Goal: Transaction & Acquisition: Purchase product/service

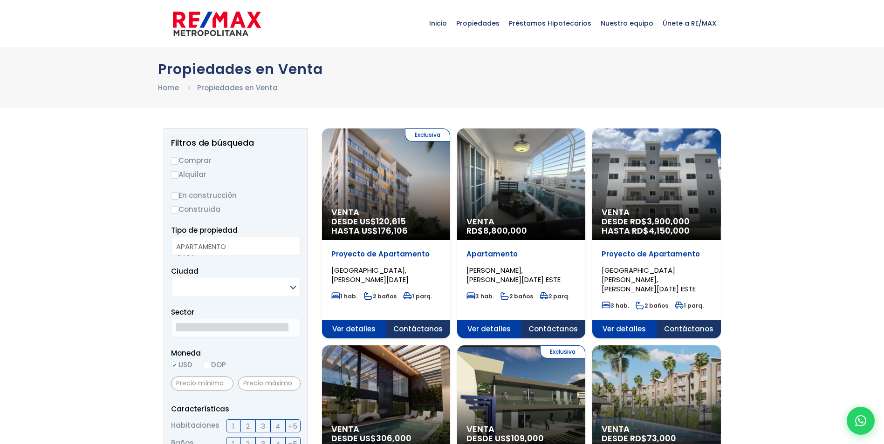
select select
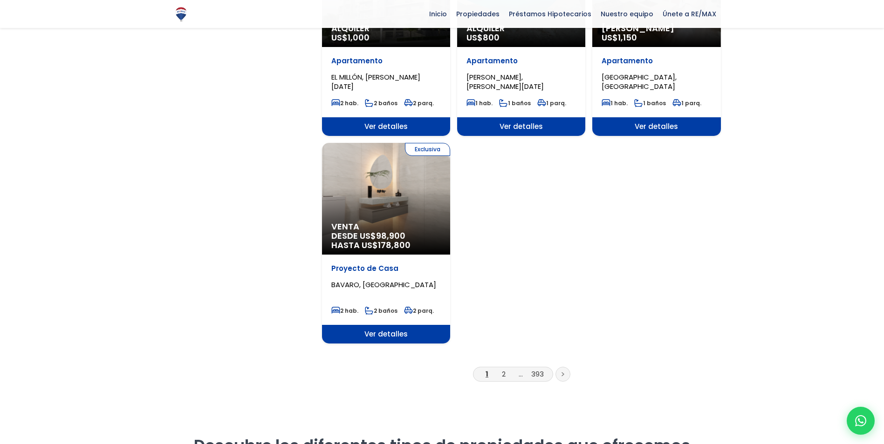
scroll to position [1071, 0]
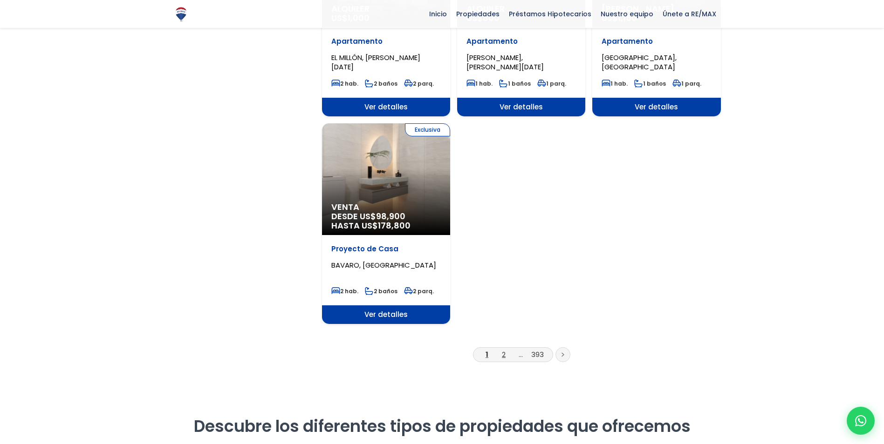
click at [503, 350] on link "2" at bounding box center [504, 355] width 4 height 10
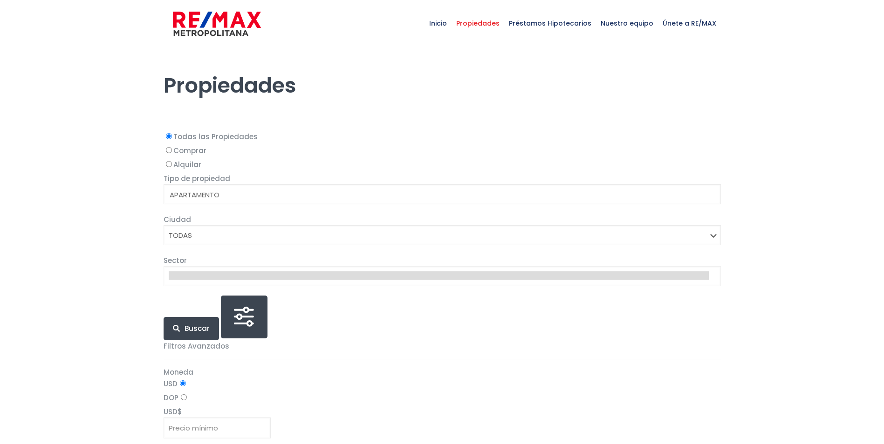
select select
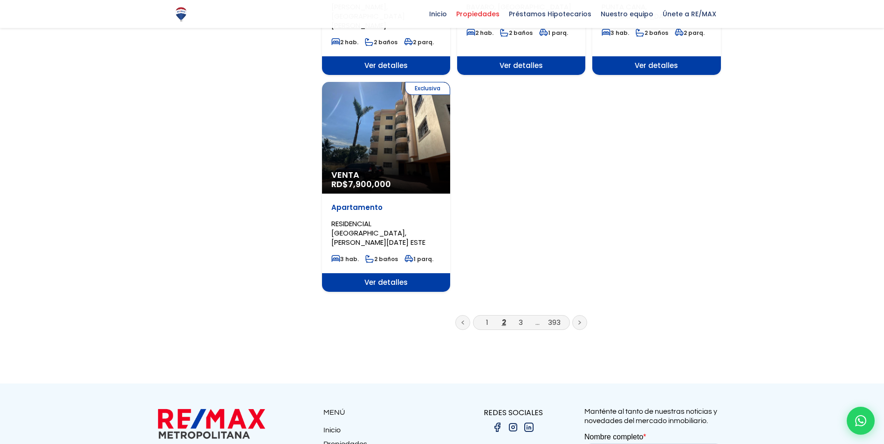
scroll to position [1165, 0]
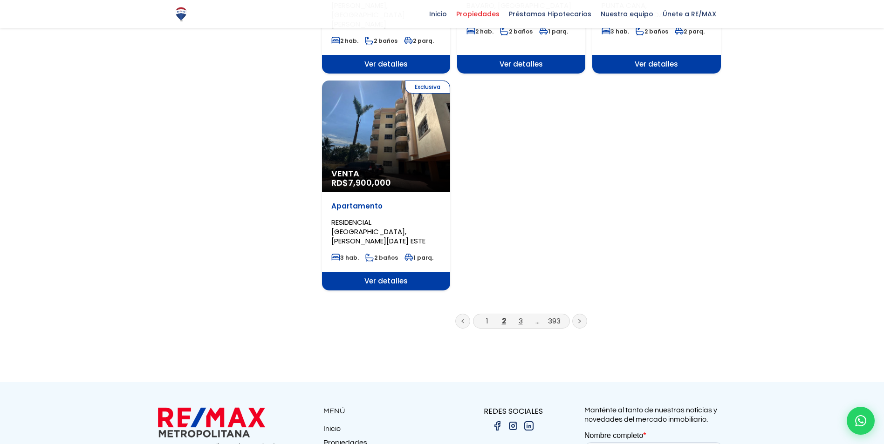
click at [518, 316] on link "3" at bounding box center [520, 321] width 4 height 10
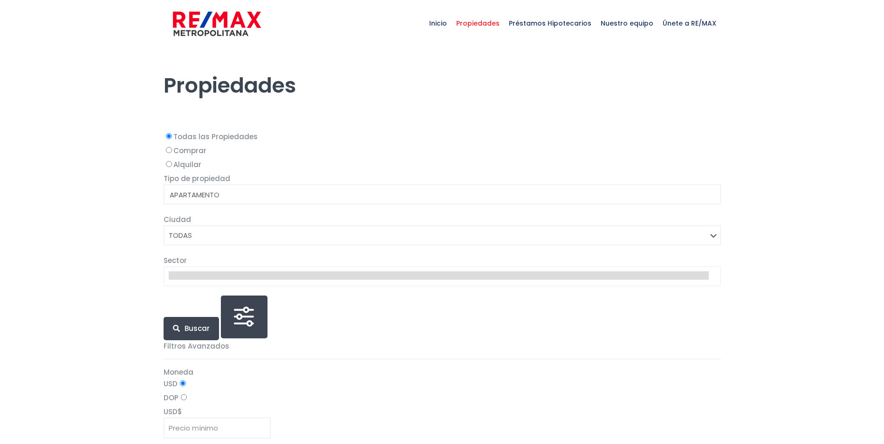
select select
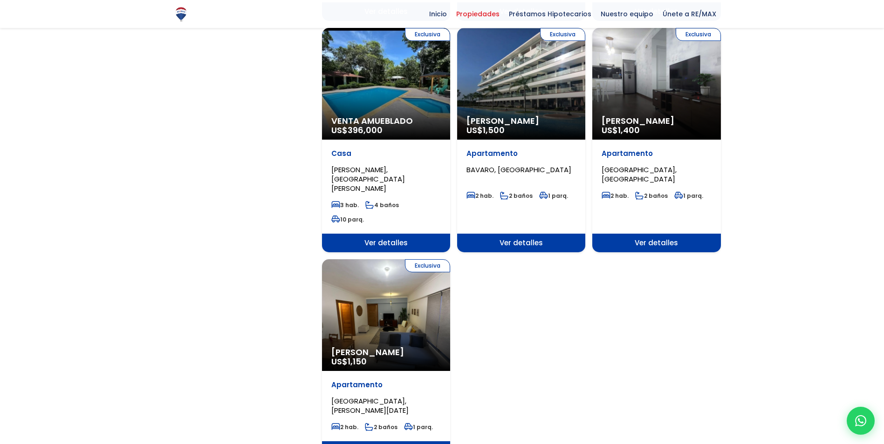
scroll to position [1025, 0]
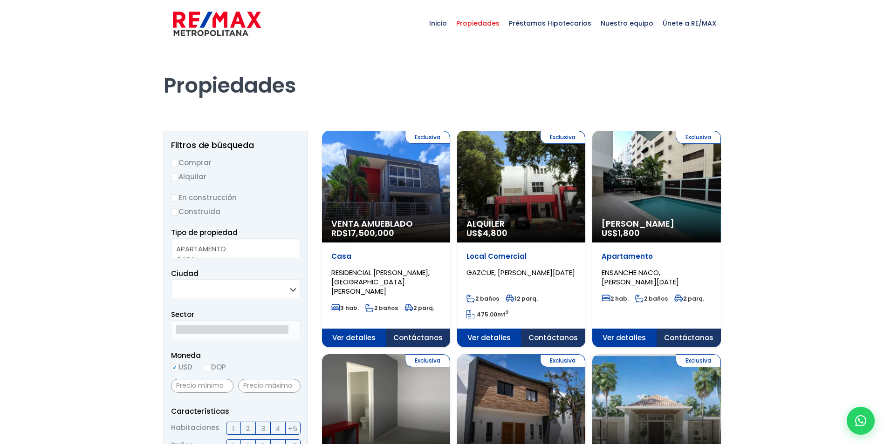
select select
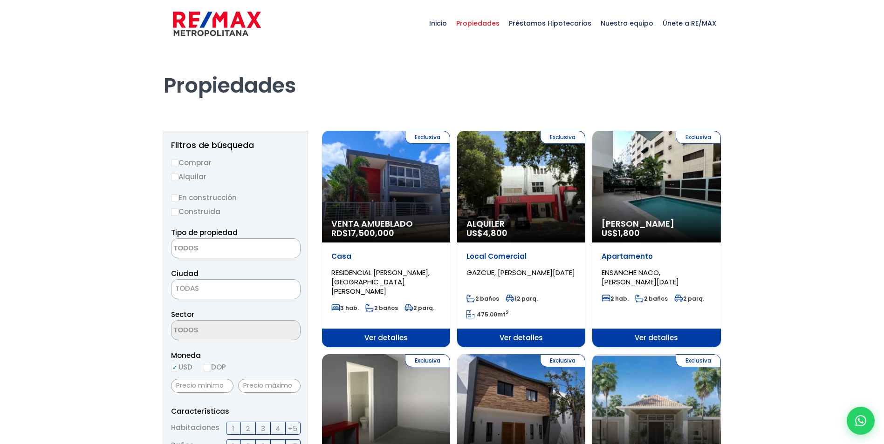
click at [187, 163] on label "Comprar" at bounding box center [235, 163] width 129 height 12
click at [178, 163] on input "Comprar" at bounding box center [174, 163] width 7 height 7
radio input "true"
click at [241, 244] on textarea "Search" at bounding box center [216, 249] width 90 height 20
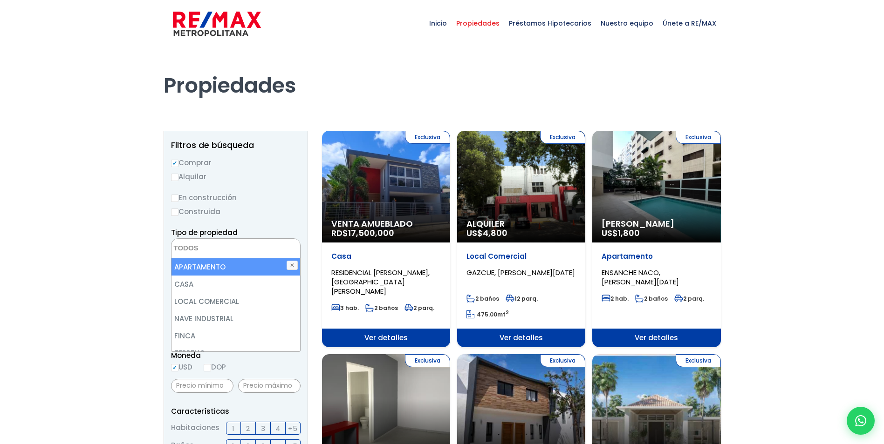
click at [227, 266] on li "APARTAMENTO" at bounding box center [235, 267] width 129 height 17
select select "apartment"
click at [249, 264] on li "APARTAMENTO" at bounding box center [235, 267] width 129 height 17
click at [223, 270] on li "APARTAMENTO" at bounding box center [235, 267] width 129 height 17
select select "apartment"
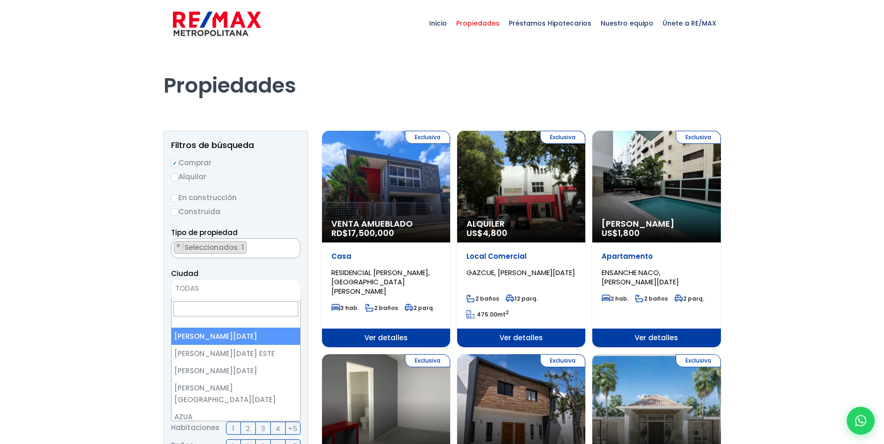
click at [208, 288] on span "TODAS" at bounding box center [235, 288] width 129 height 13
select select "1"
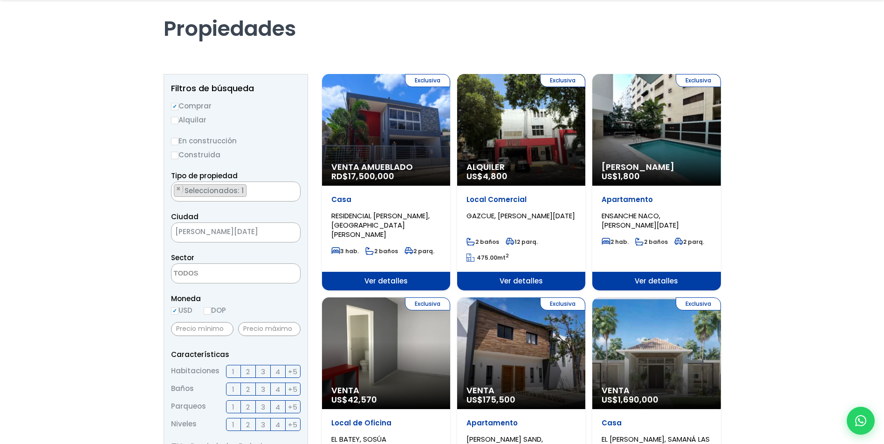
scroll to position [140, 0]
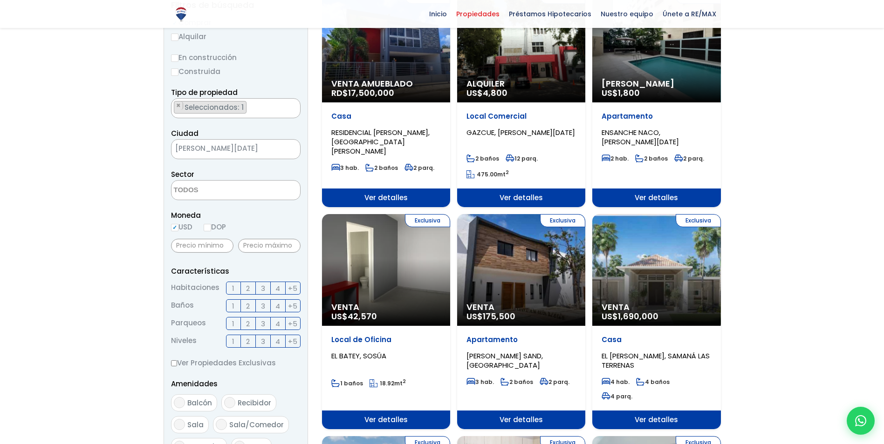
click at [262, 289] on span "3" at bounding box center [263, 289] width 4 height 12
click at [0, 0] on input "3" at bounding box center [0, 0] width 0 height 0
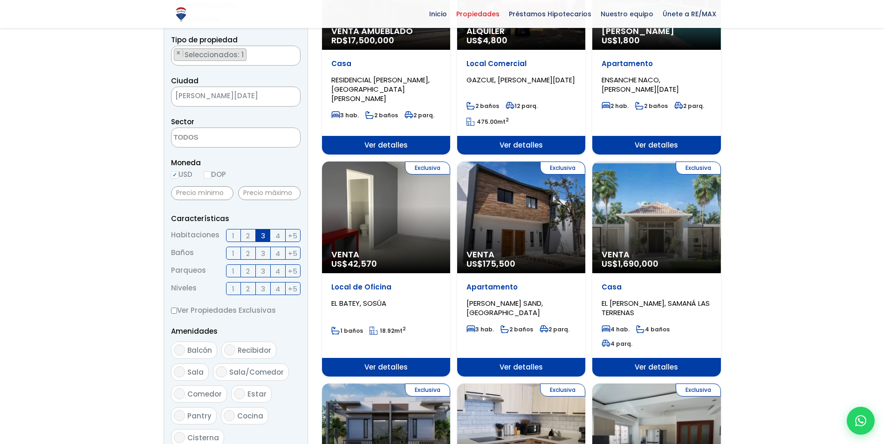
scroll to position [279, 0]
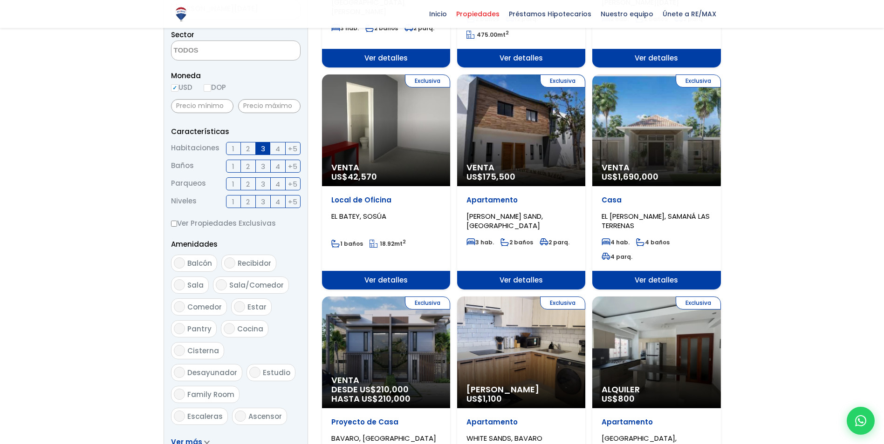
click at [179, 264] on input "Balcón" at bounding box center [179, 263] width 11 height 11
checkbox input "true"
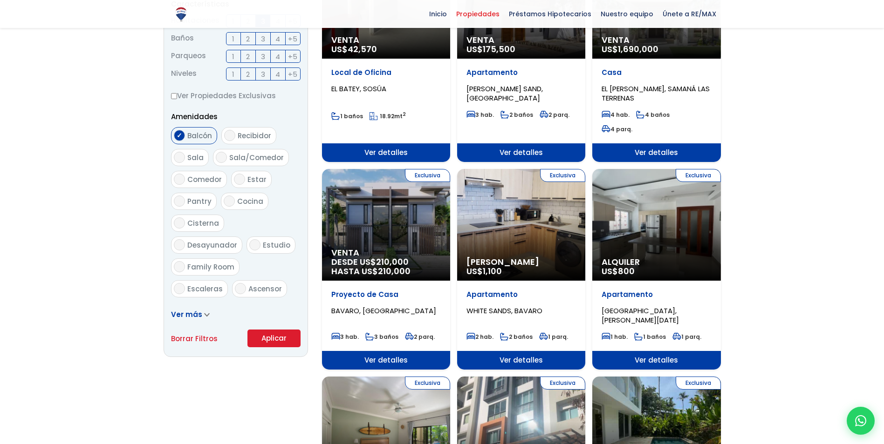
scroll to position [419, 0]
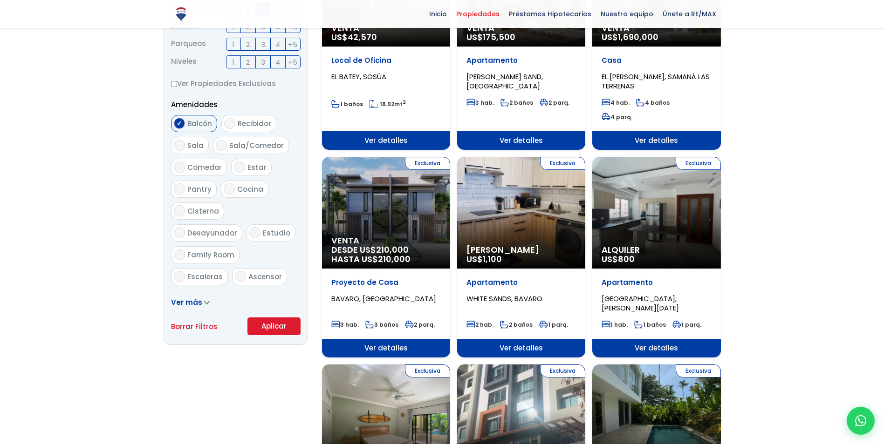
click at [268, 324] on button "Aplicar" at bounding box center [273, 327] width 53 height 18
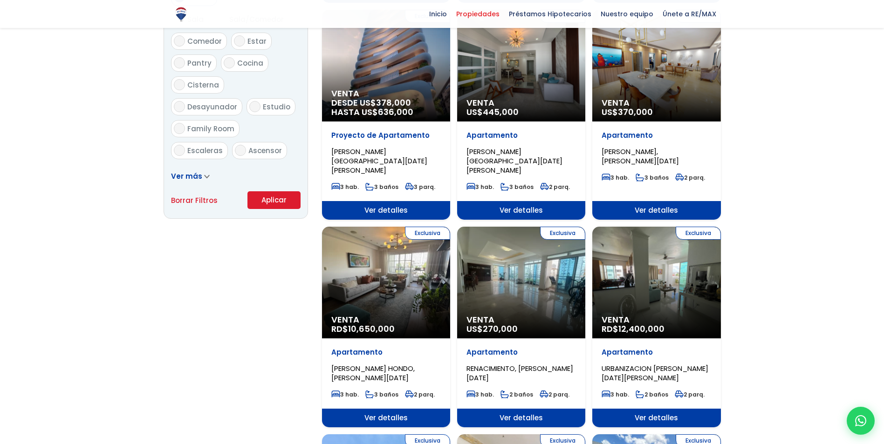
scroll to position [559, 0]
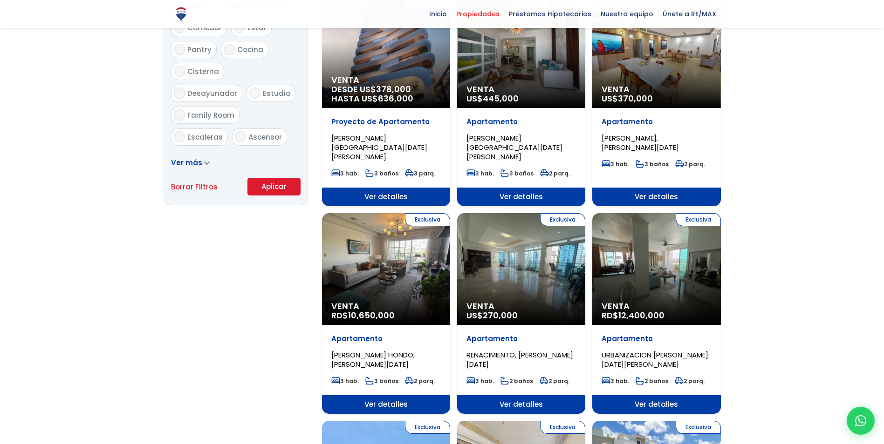
click at [382, 244] on div "Exclusiva Venta RD$ 10,650,000" at bounding box center [386, 269] width 128 height 112
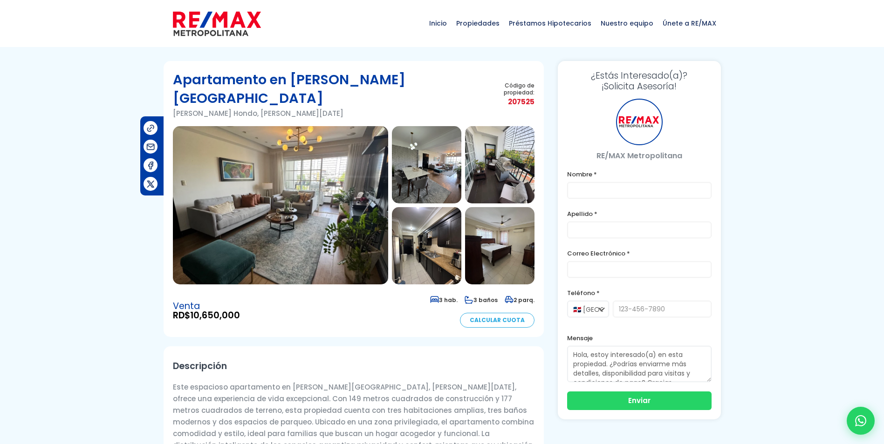
click at [277, 176] on img at bounding box center [280, 205] width 215 height 158
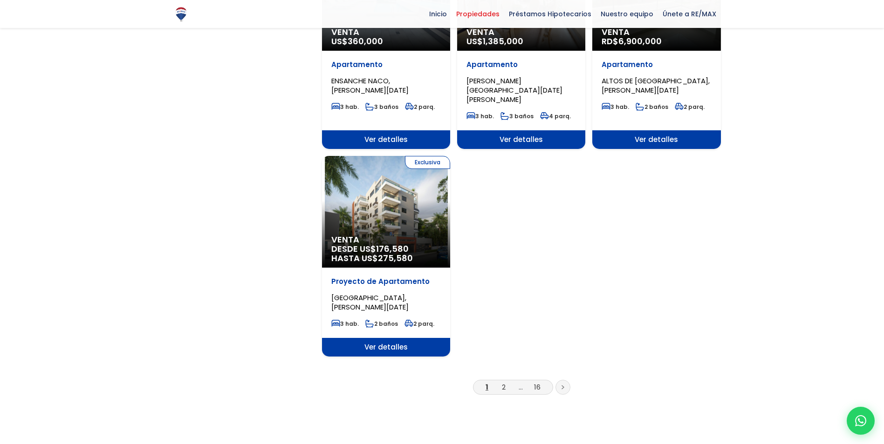
scroll to position [1118, 0]
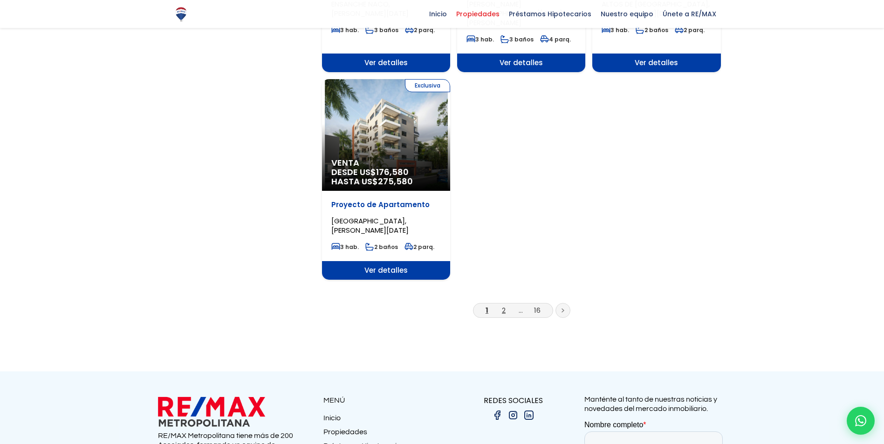
click at [504, 306] on link "2" at bounding box center [504, 311] width 4 height 10
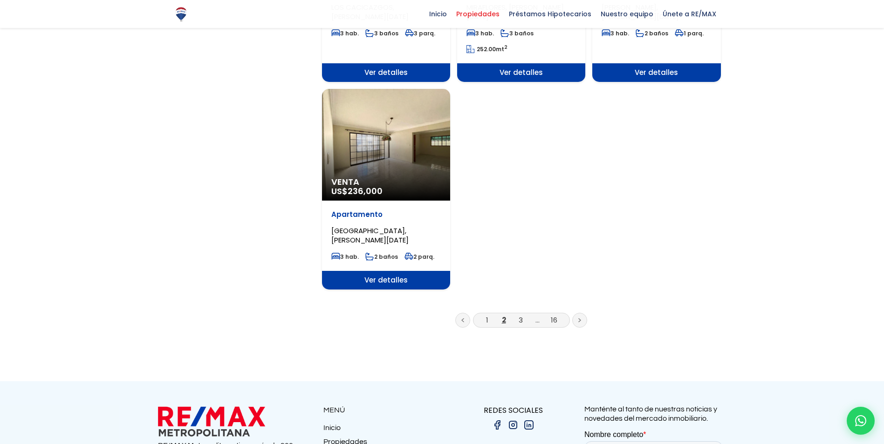
scroll to position [1165, 0]
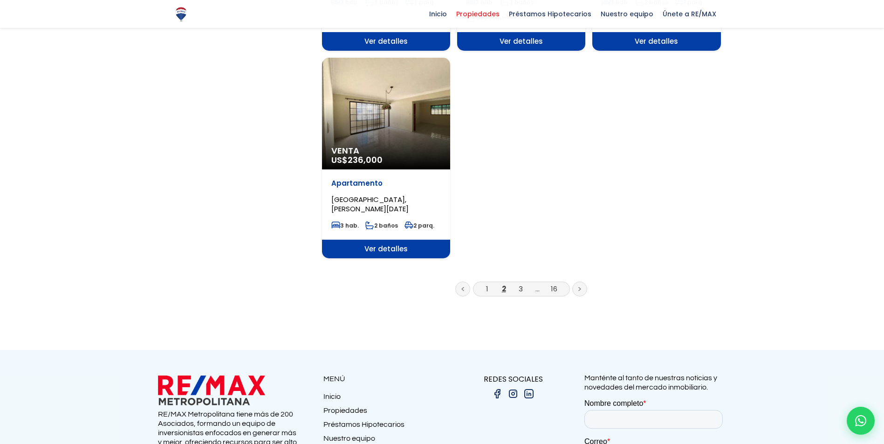
click at [523, 283] on li "3" at bounding box center [520, 289] width 15 height 12
click at [519, 284] on link "3" at bounding box center [520, 289] width 4 height 10
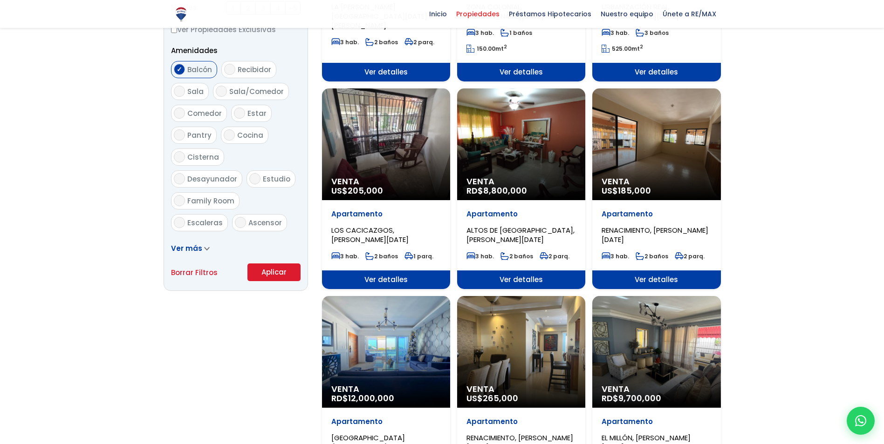
scroll to position [466, 0]
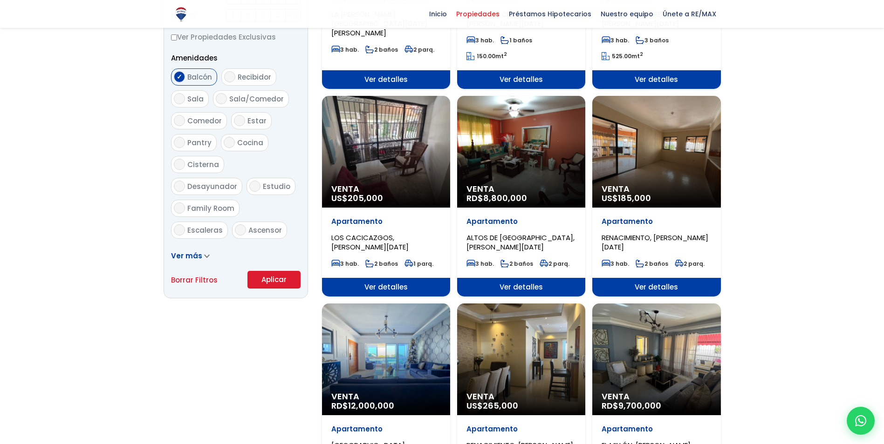
click at [650, 159] on div "Venta US$ 185,000" at bounding box center [656, 152] width 128 height 112
click at [655, 166] on div "Venta US$ 185,000" at bounding box center [656, 152] width 128 height 112
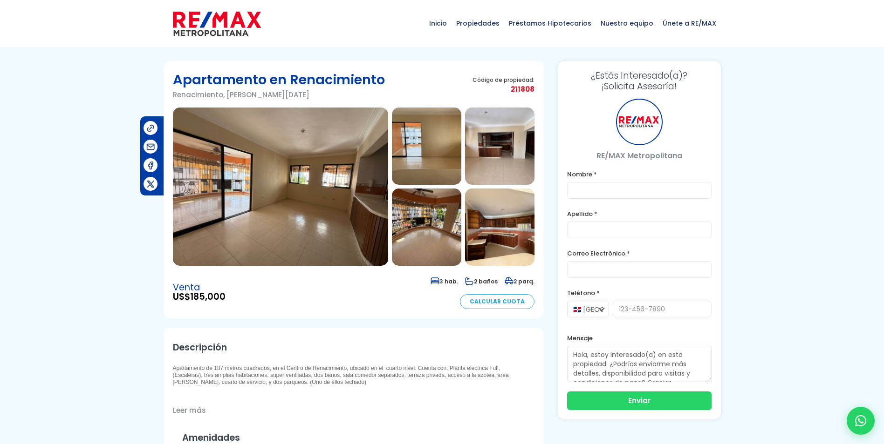
click at [271, 183] on img at bounding box center [280, 187] width 215 height 158
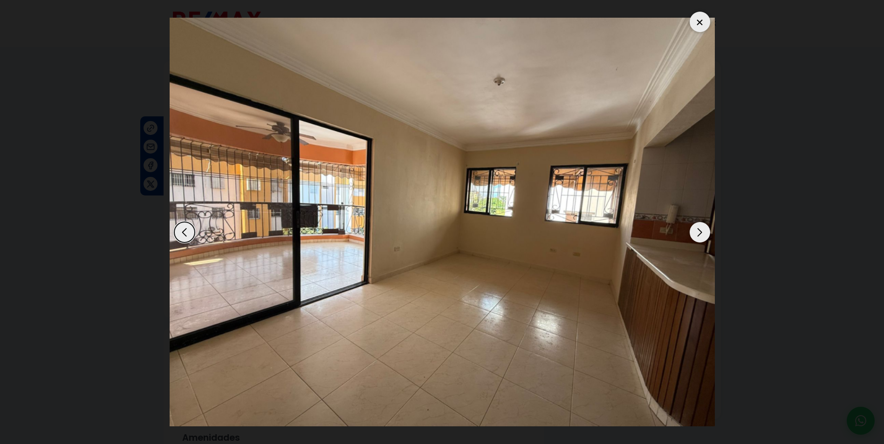
click at [698, 231] on div "Next slide" at bounding box center [699, 232] width 20 height 20
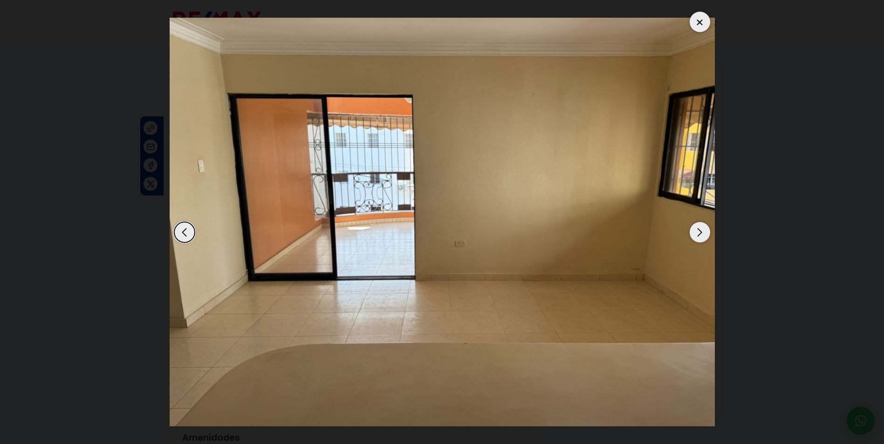
click at [698, 231] on div "Next slide" at bounding box center [699, 232] width 20 height 20
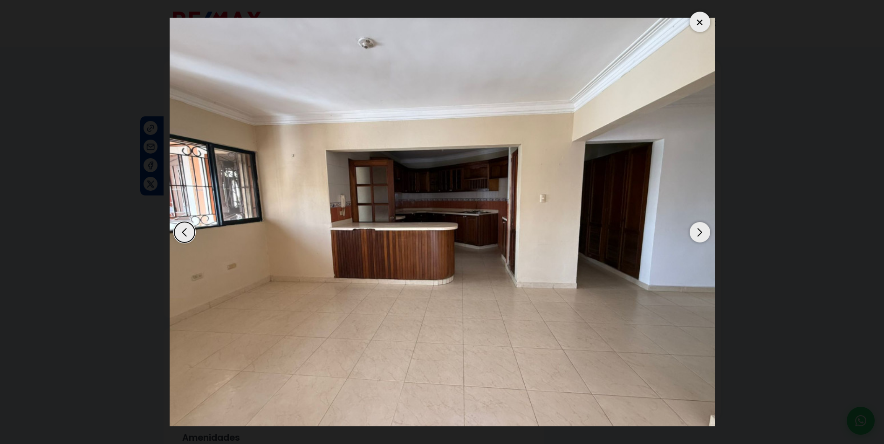
click at [698, 231] on div "Next slide" at bounding box center [699, 232] width 20 height 20
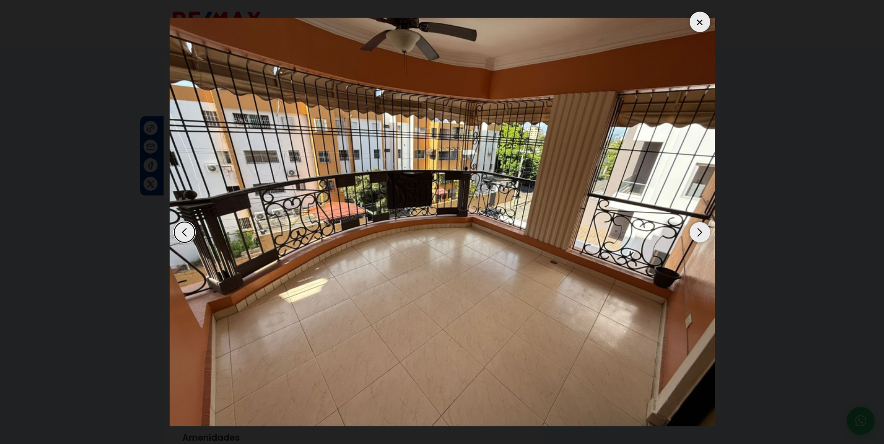
click at [700, 235] on div "Next slide" at bounding box center [699, 232] width 20 height 20
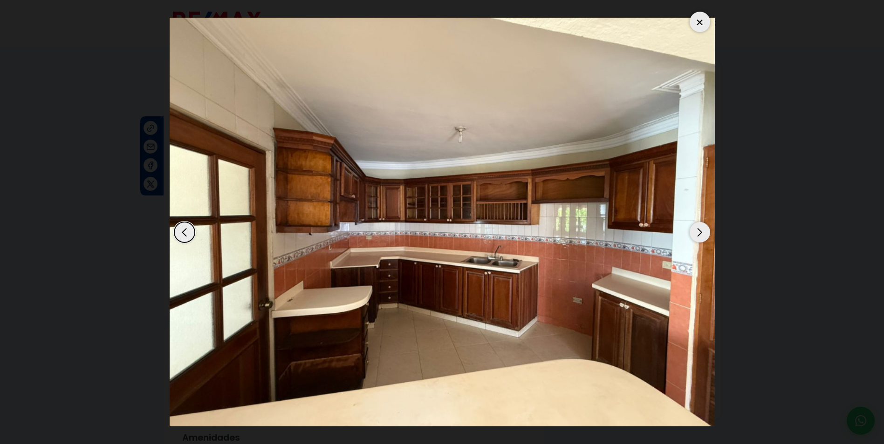
click at [695, 234] on div "Next slide" at bounding box center [699, 232] width 20 height 20
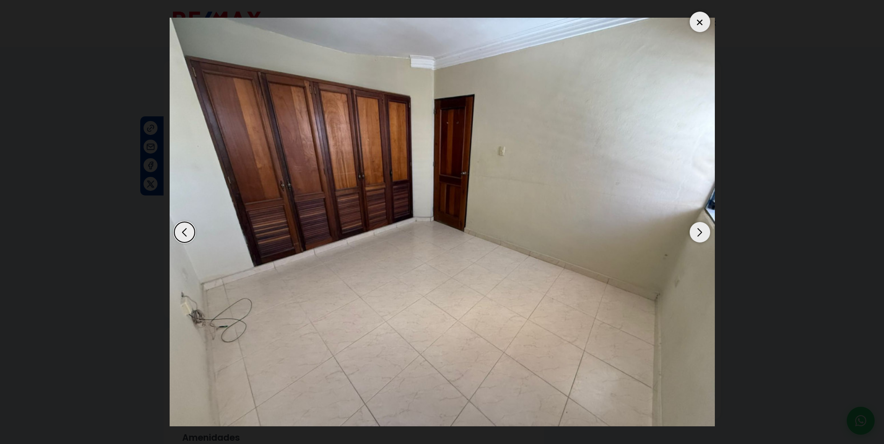
click at [695, 234] on div "Next slide" at bounding box center [699, 232] width 20 height 20
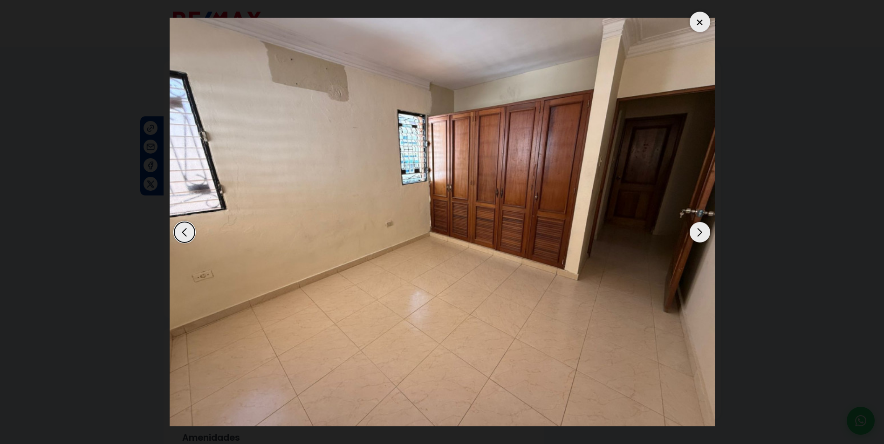
click at [695, 234] on div "Next slide" at bounding box center [699, 232] width 20 height 20
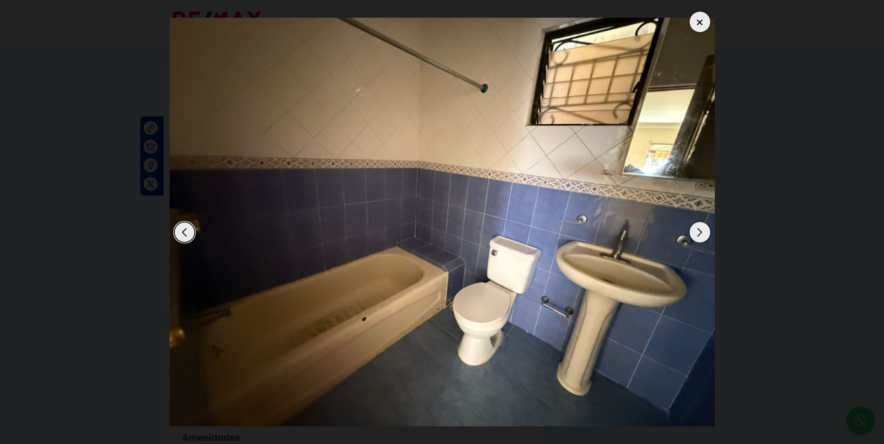
click at [695, 234] on div "Next slide" at bounding box center [699, 232] width 20 height 20
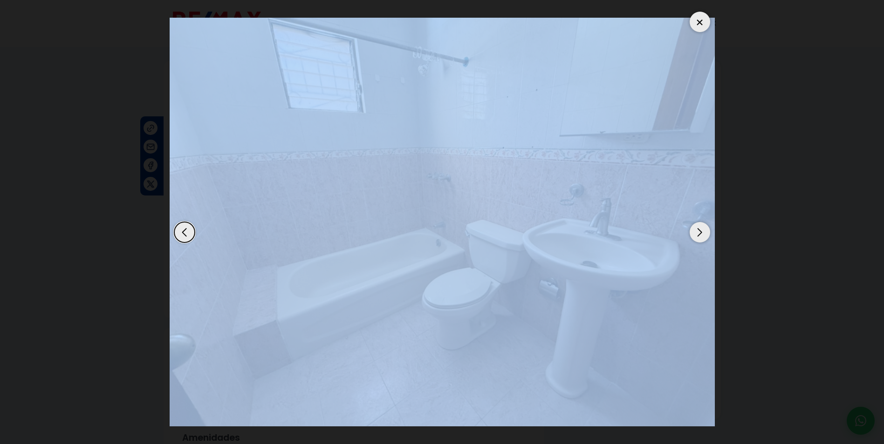
click at [695, 234] on div "Next slide" at bounding box center [699, 232] width 20 height 20
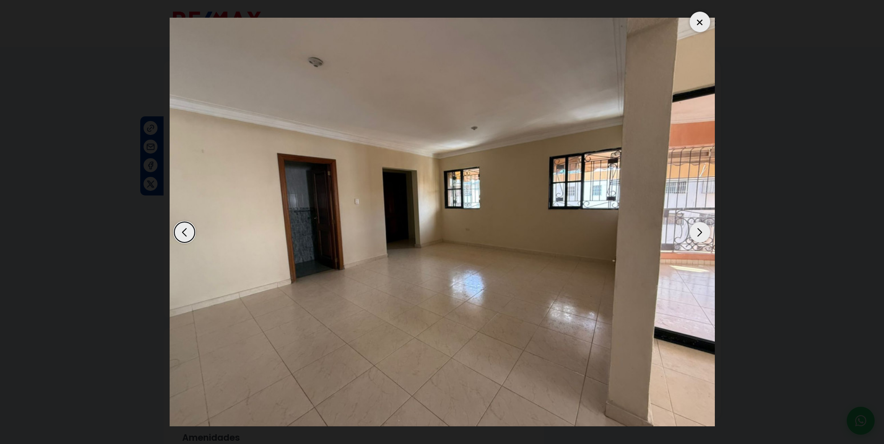
click at [697, 24] on div at bounding box center [699, 22] width 20 height 20
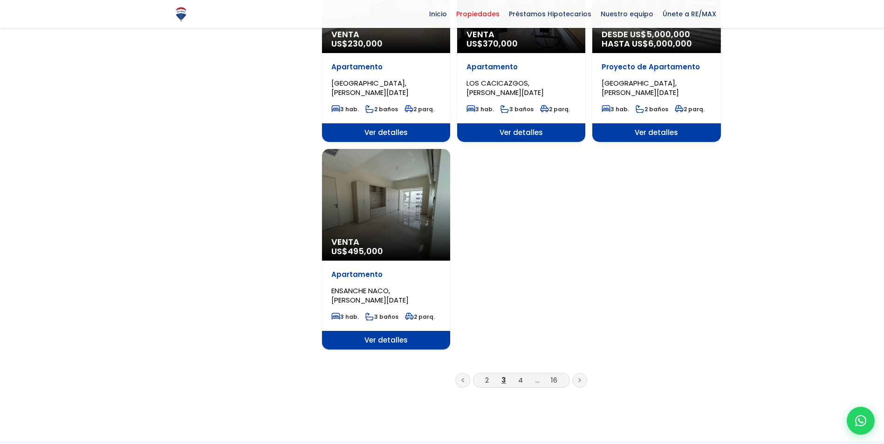
scroll to position [1165, 0]
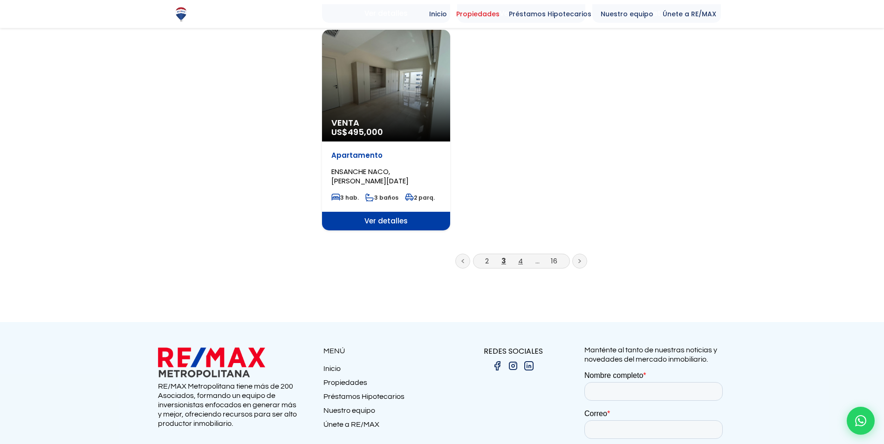
click at [519, 263] on link "4" at bounding box center [520, 261] width 5 height 10
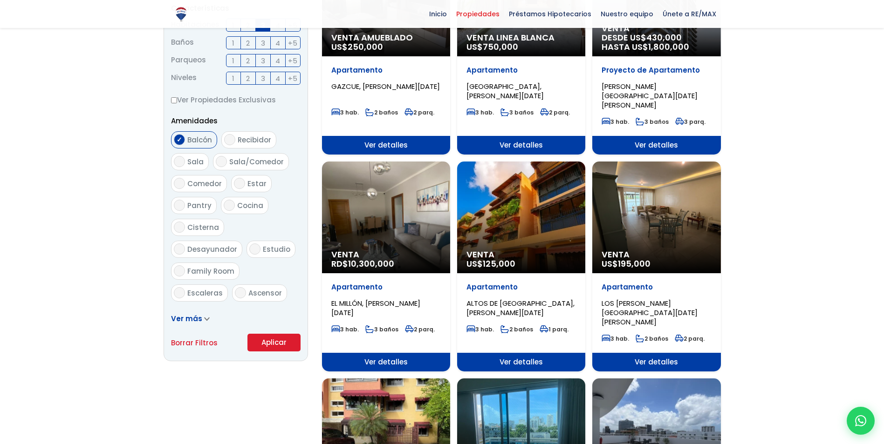
scroll to position [419, 0]
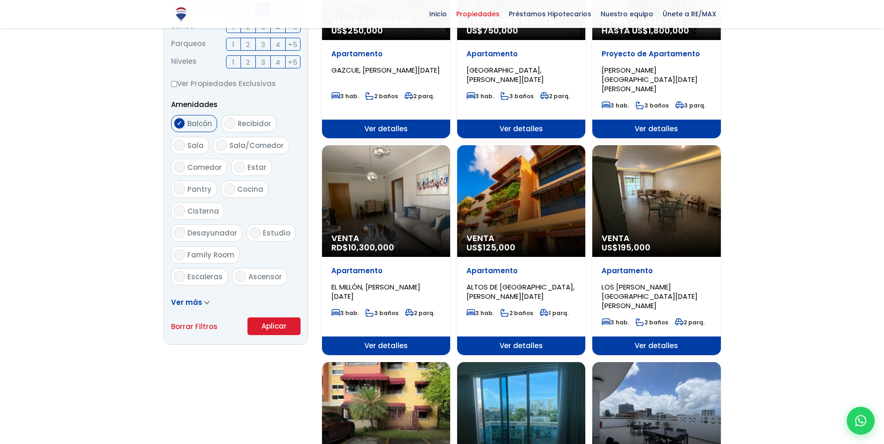
click at [648, 191] on div "Venta US$ 195,000" at bounding box center [656, 201] width 128 height 112
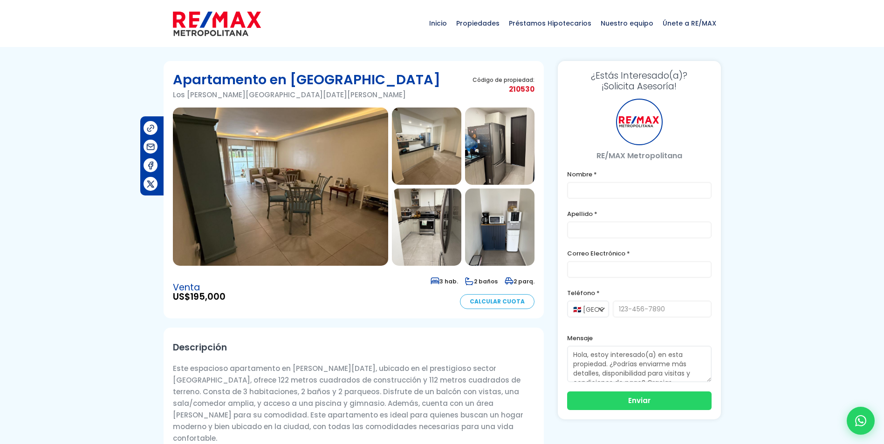
click at [254, 216] on img at bounding box center [280, 187] width 215 height 158
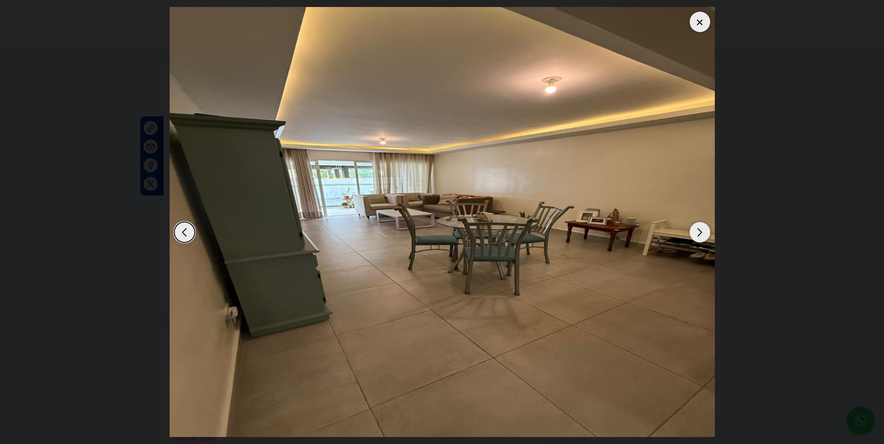
click at [696, 231] on div "Next slide" at bounding box center [699, 232] width 20 height 20
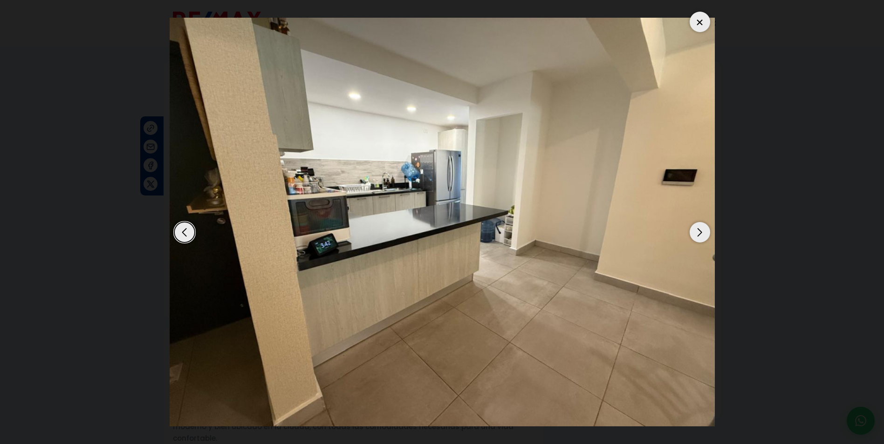
click at [696, 231] on div "Next slide" at bounding box center [699, 232] width 20 height 20
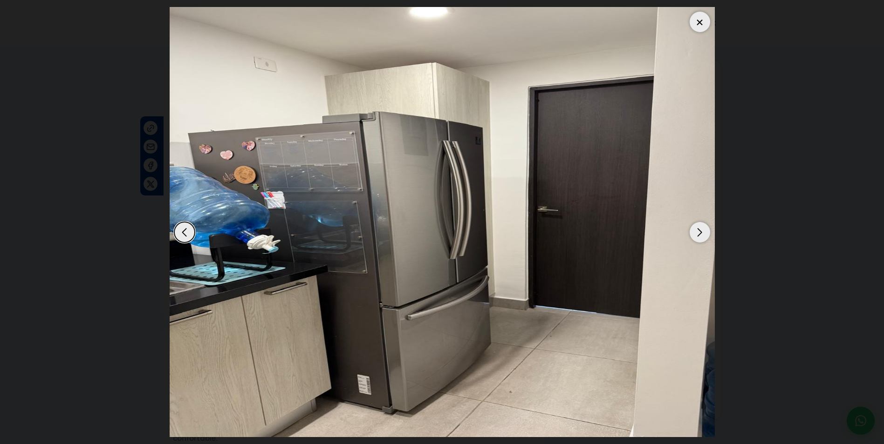
click at [696, 231] on div "Next slide" at bounding box center [699, 232] width 20 height 20
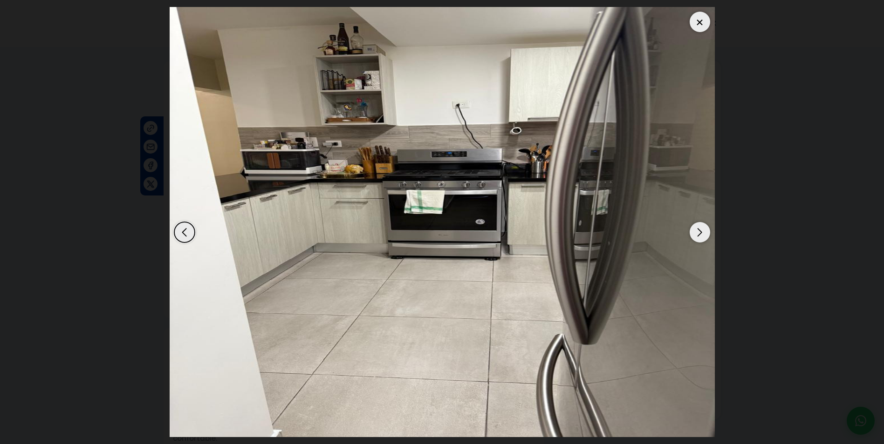
click at [696, 231] on div "Next slide" at bounding box center [699, 232] width 20 height 20
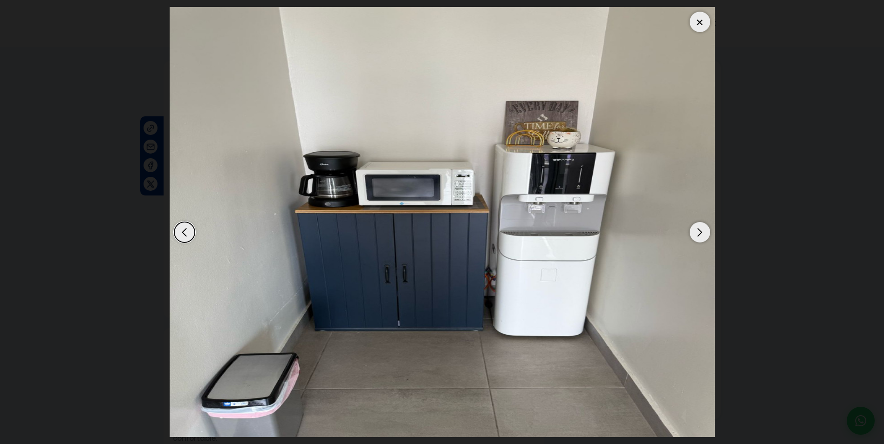
click at [696, 231] on div "Next slide" at bounding box center [699, 232] width 20 height 20
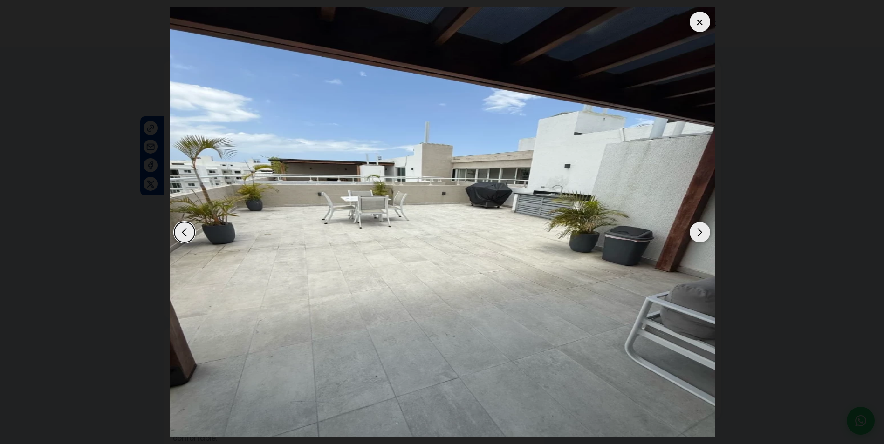
click at [696, 231] on div "Next slide" at bounding box center [699, 232] width 20 height 20
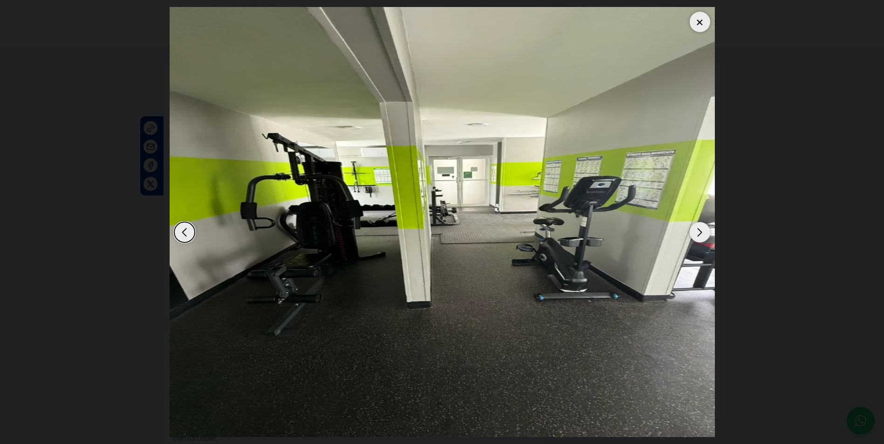
click at [696, 231] on div "Next slide" at bounding box center [699, 232] width 20 height 20
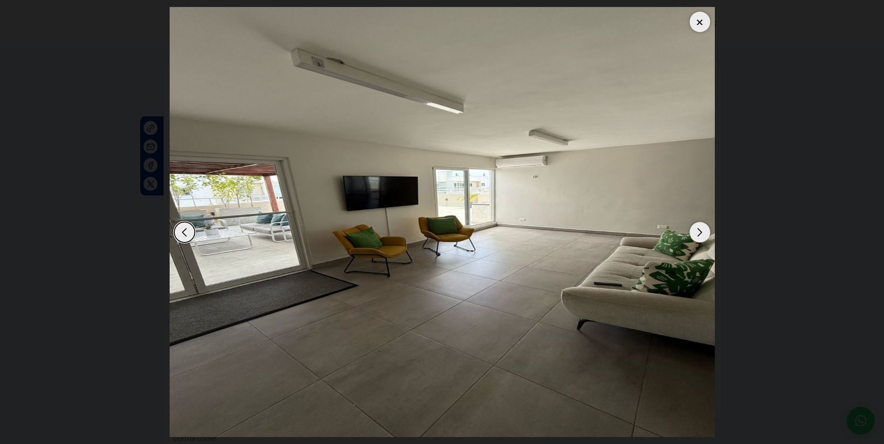
click at [696, 231] on div "Next slide" at bounding box center [699, 232] width 20 height 20
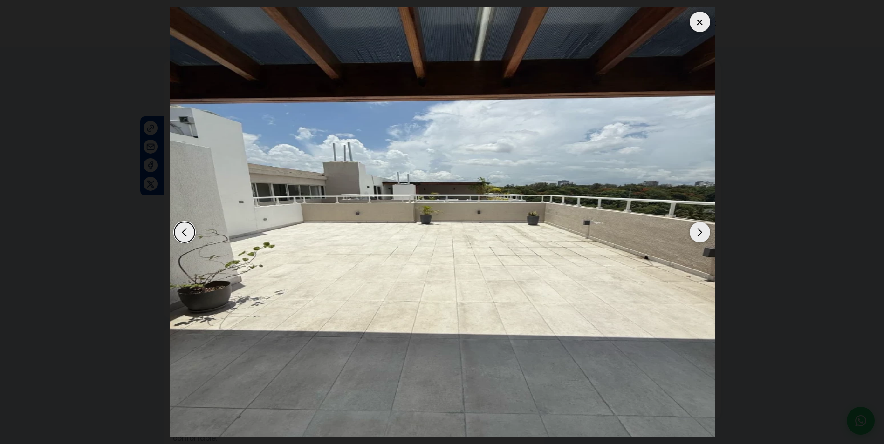
click at [696, 231] on div "Next slide" at bounding box center [699, 232] width 20 height 20
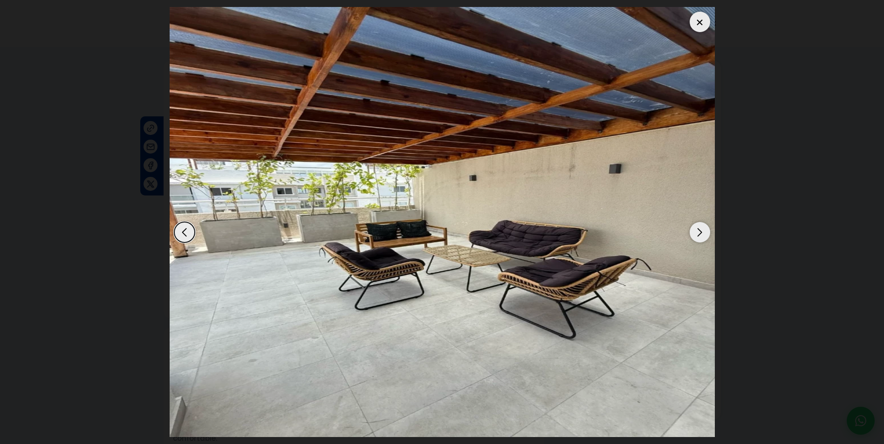
click at [696, 231] on div "Next slide" at bounding box center [699, 232] width 20 height 20
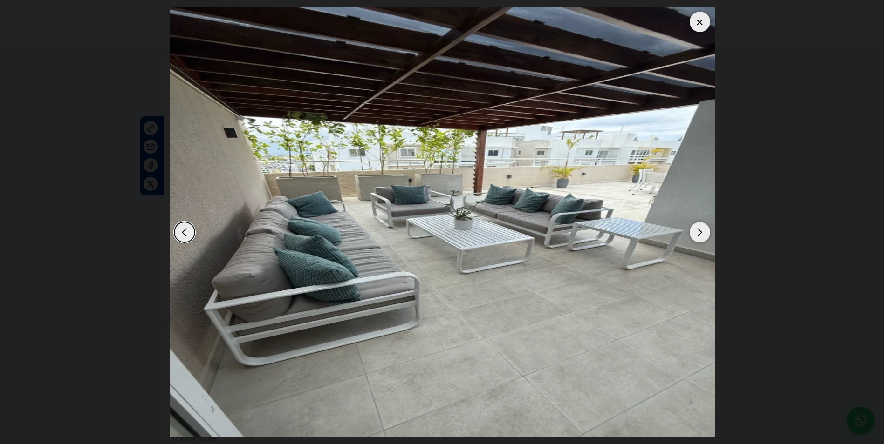
click at [696, 231] on div "Next slide" at bounding box center [699, 232] width 20 height 20
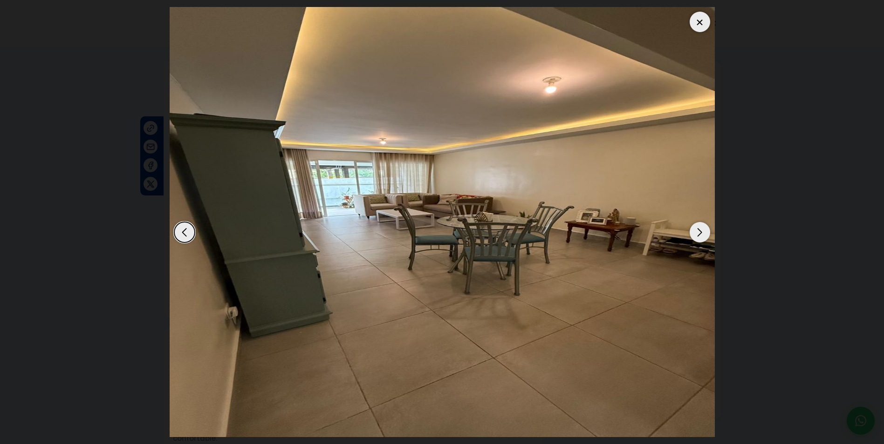
click at [696, 231] on div "Next slide" at bounding box center [699, 232] width 20 height 20
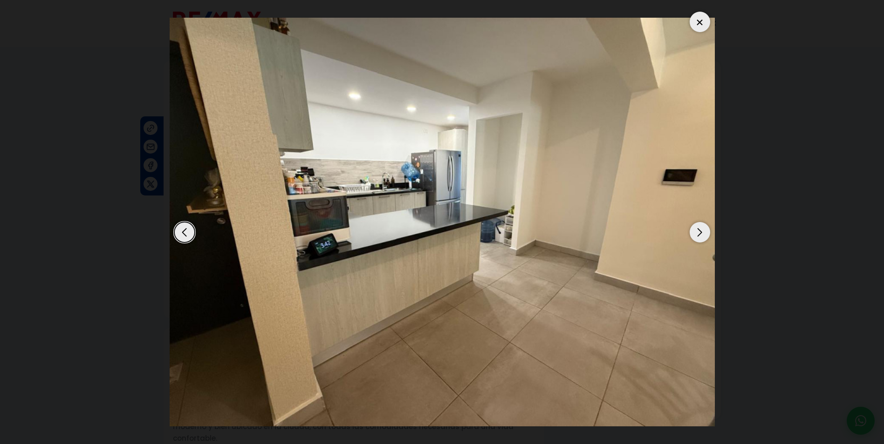
click at [696, 231] on div "Next slide" at bounding box center [699, 232] width 20 height 20
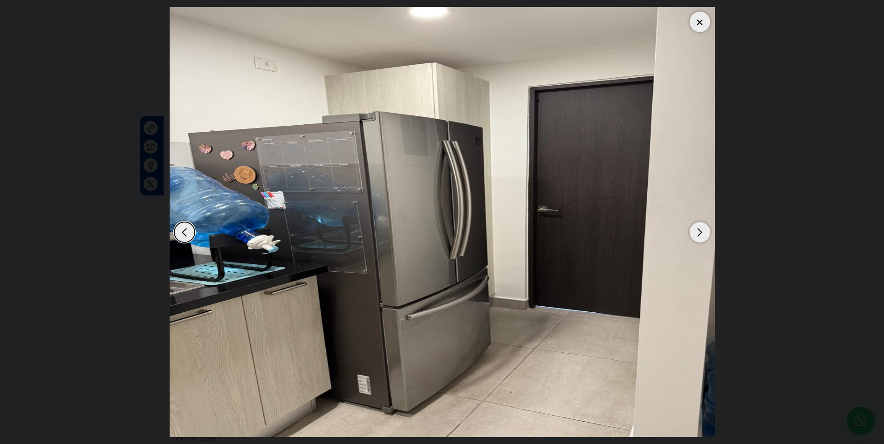
click at [701, 12] on div at bounding box center [699, 22] width 20 height 20
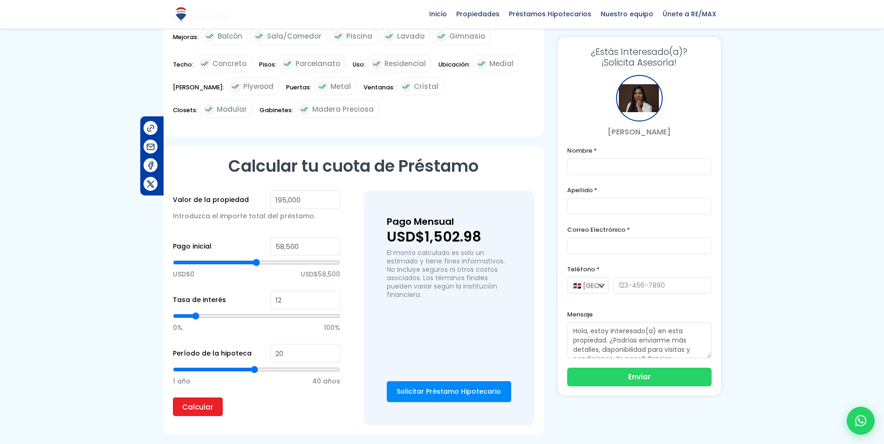
scroll to position [512, 0]
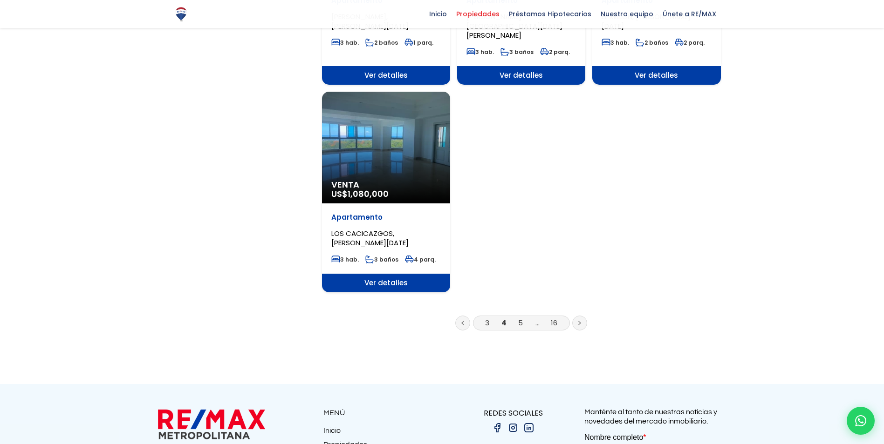
scroll to position [1118, 0]
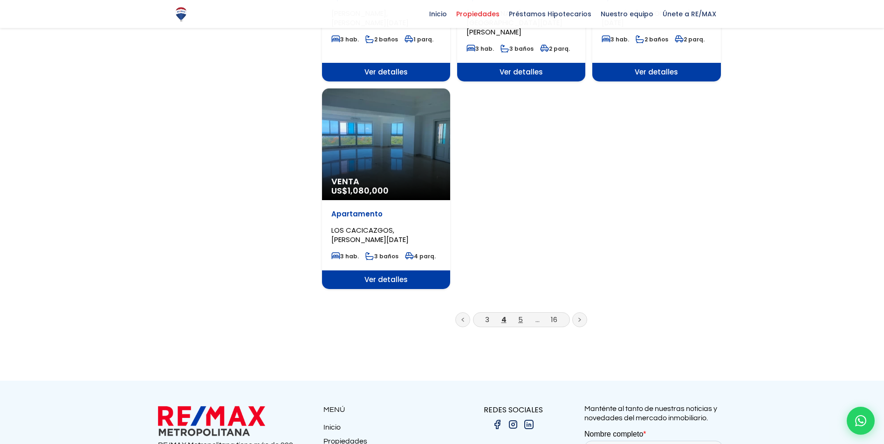
click at [520, 315] on link "5" at bounding box center [520, 320] width 5 height 10
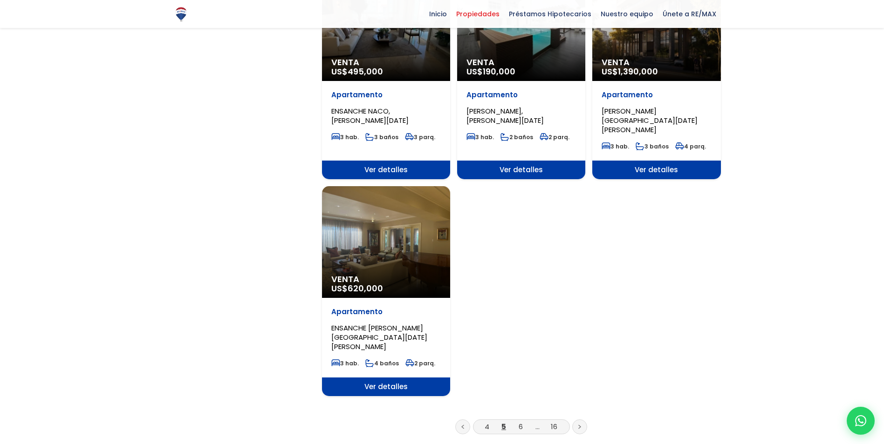
scroll to position [1071, 0]
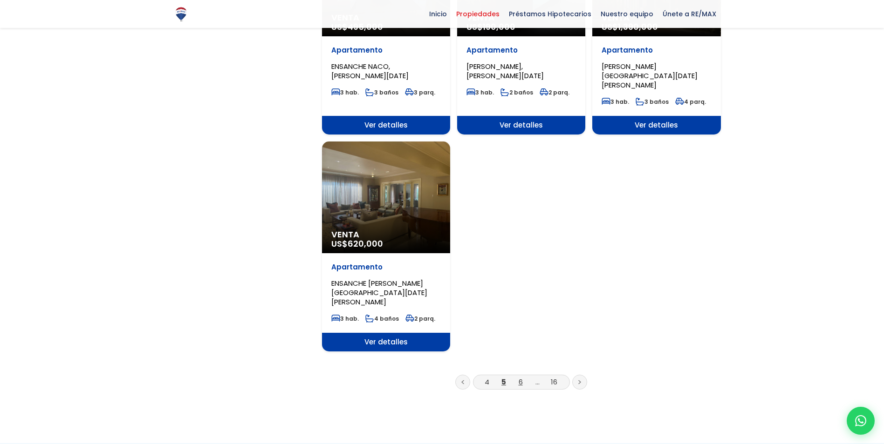
click at [522, 377] on link "6" at bounding box center [520, 382] width 4 height 10
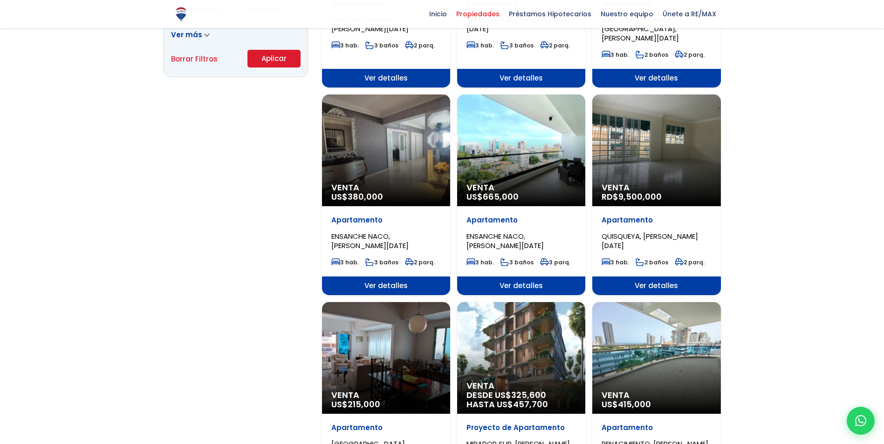
scroll to position [699, 0]
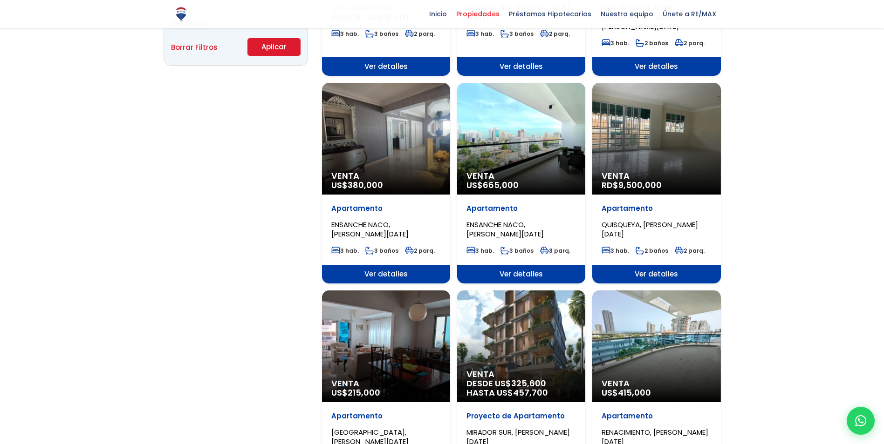
click at [636, 102] on div "Venta RD$ 9,500,000" at bounding box center [656, 139] width 128 height 112
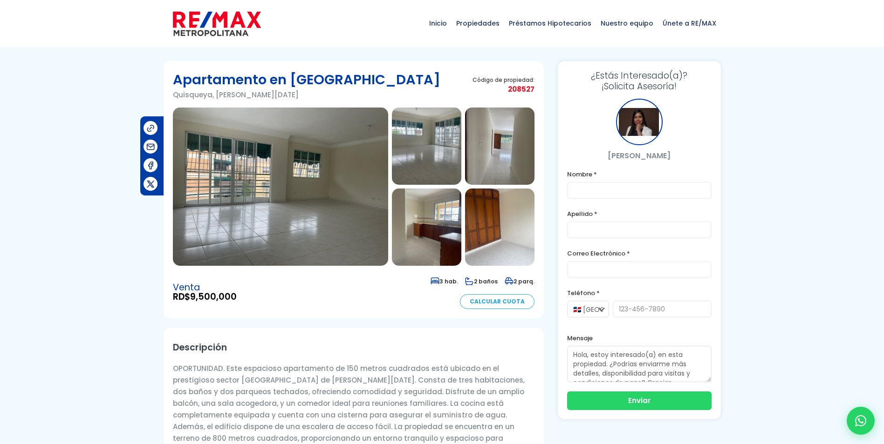
click at [253, 207] on img at bounding box center [280, 187] width 215 height 158
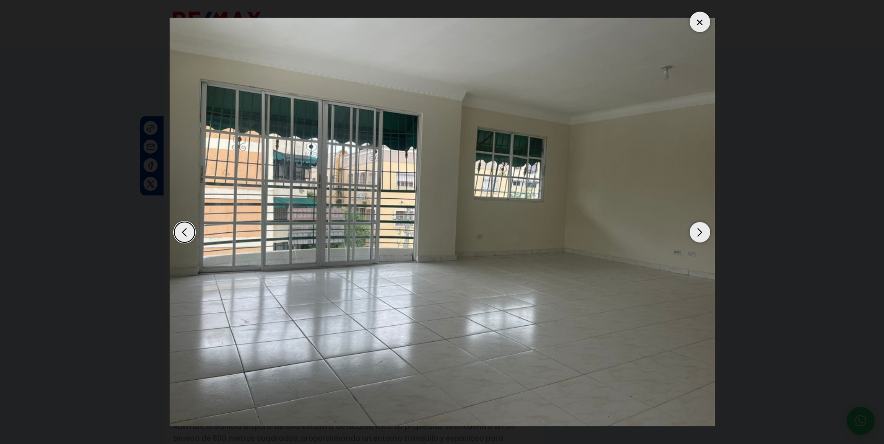
click at [702, 233] on div "Next slide" at bounding box center [699, 232] width 20 height 20
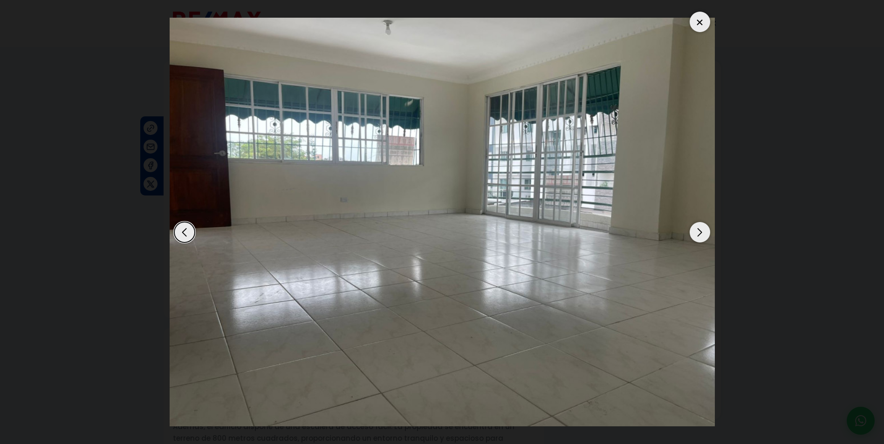
click at [701, 233] on div "Next slide" at bounding box center [699, 232] width 20 height 20
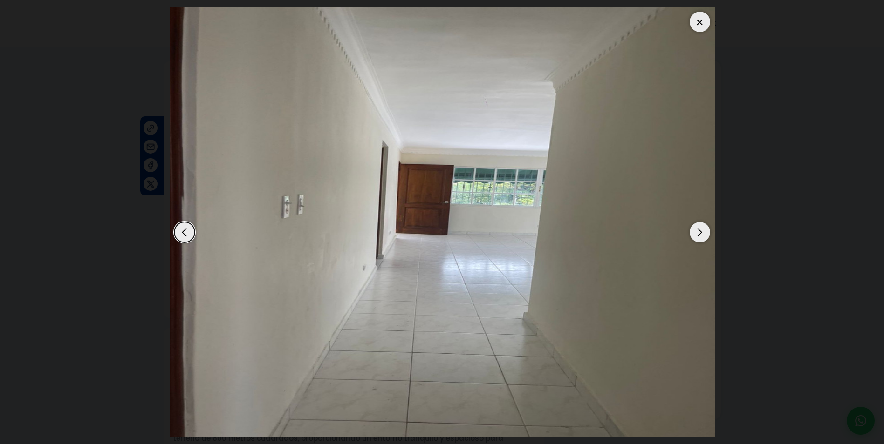
click at [701, 233] on div "Next slide" at bounding box center [699, 232] width 20 height 20
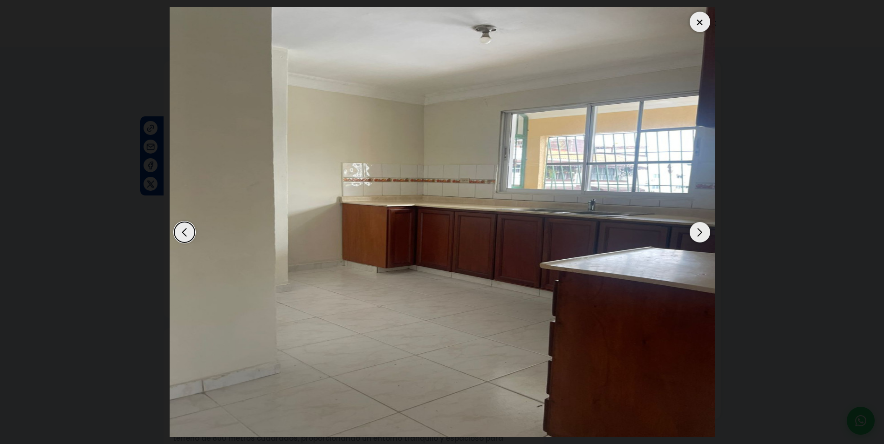
click at [701, 233] on div "Next slide" at bounding box center [699, 232] width 20 height 20
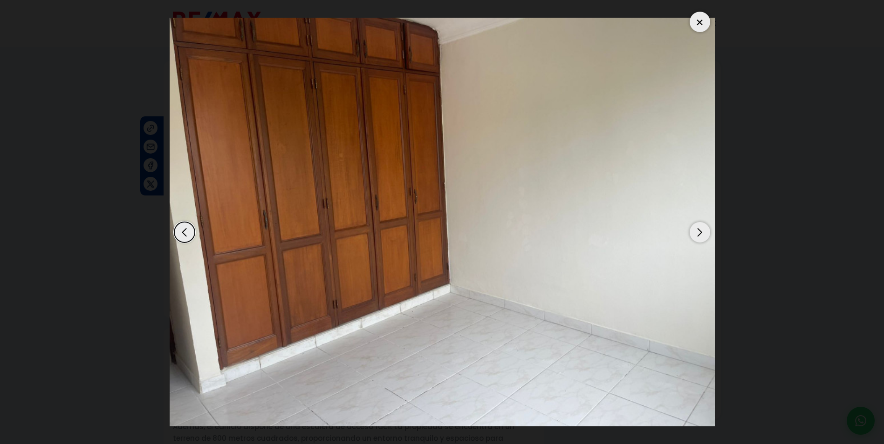
click at [700, 234] on div "Next slide" at bounding box center [699, 232] width 20 height 20
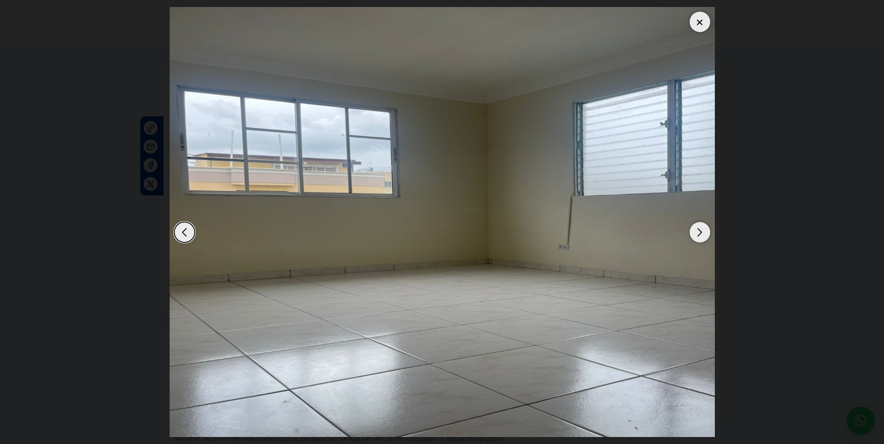
click at [700, 234] on div "Next slide" at bounding box center [699, 232] width 20 height 20
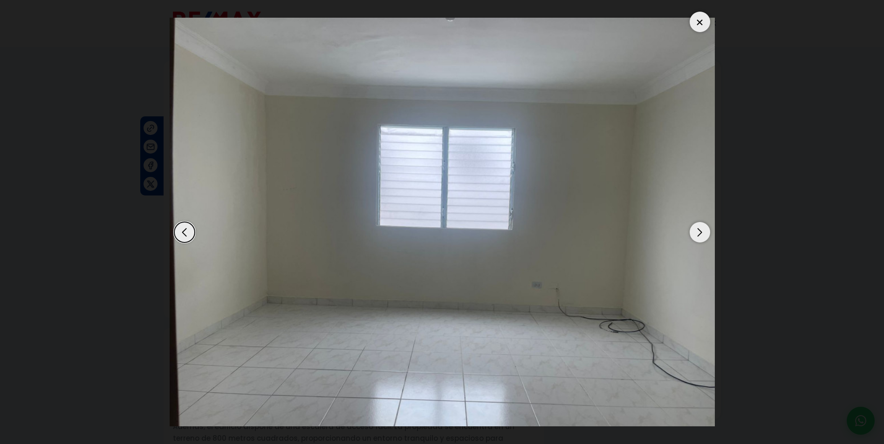
click at [700, 234] on div "Next slide" at bounding box center [699, 232] width 20 height 20
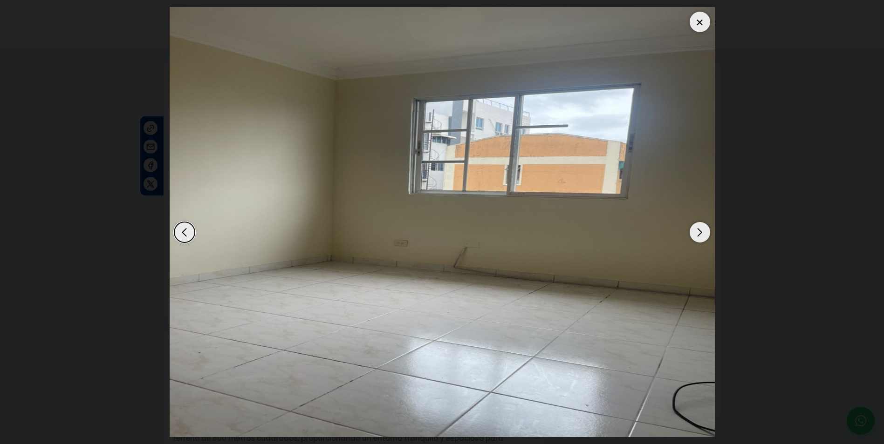
click at [700, 234] on div "Next slide" at bounding box center [699, 232] width 20 height 20
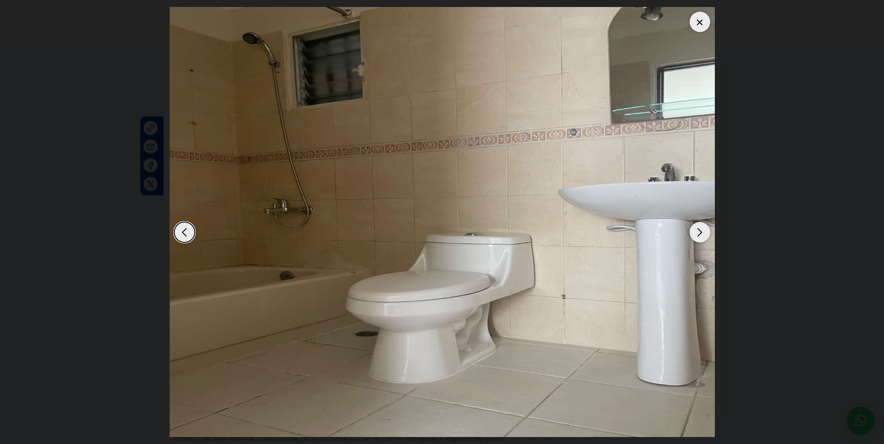
click at [700, 234] on div "Next slide" at bounding box center [699, 232] width 20 height 20
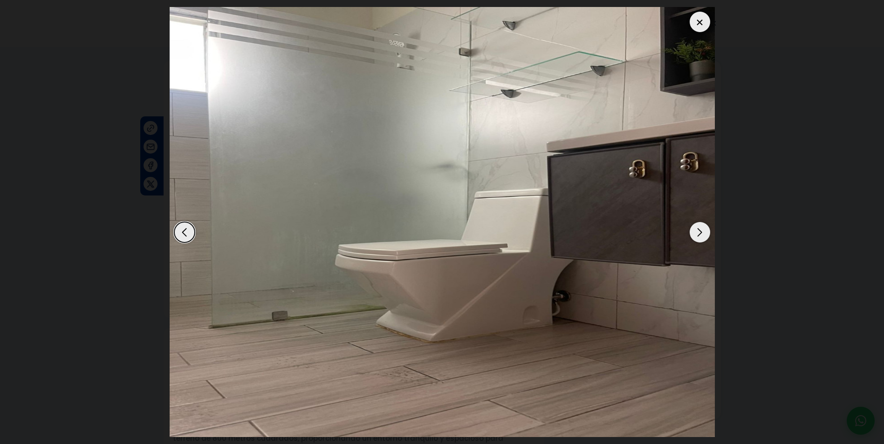
click at [700, 234] on div "Next slide" at bounding box center [699, 232] width 20 height 20
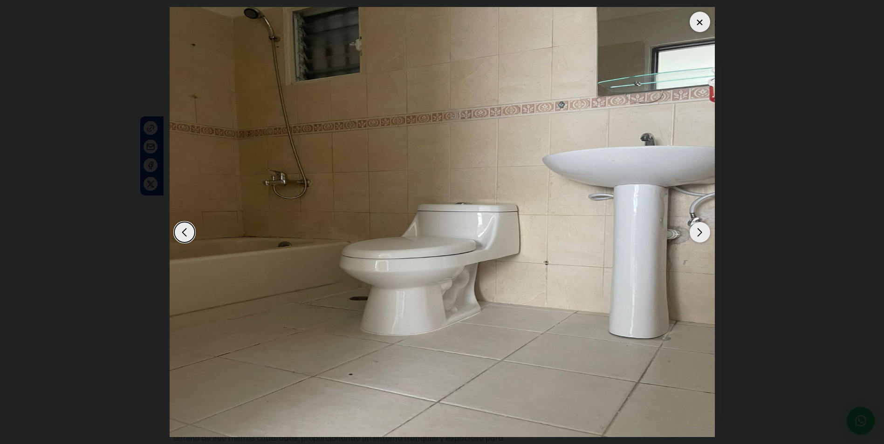
click at [700, 234] on div "Next slide" at bounding box center [699, 232] width 20 height 20
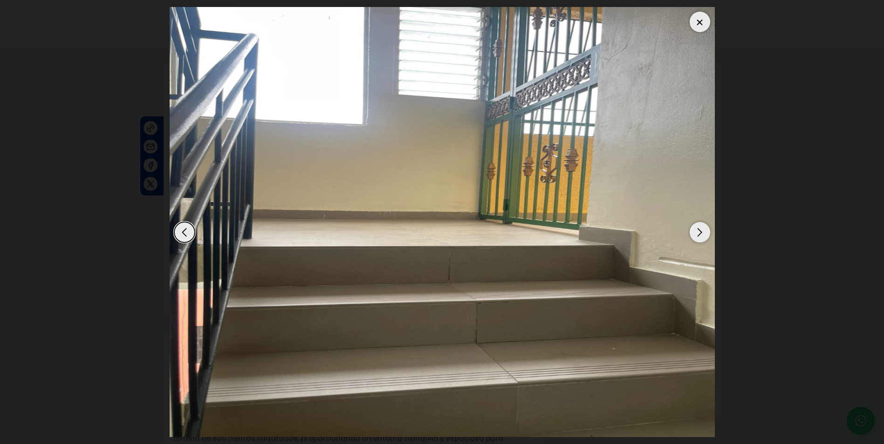
click at [701, 20] on div at bounding box center [699, 22] width 20 height 20
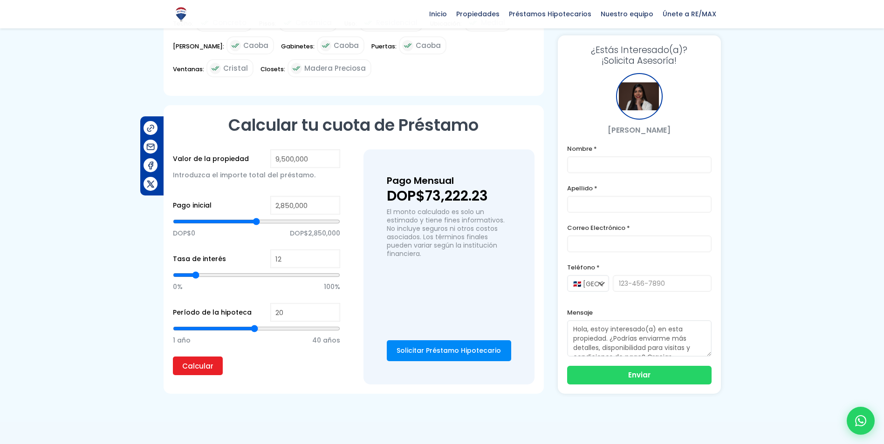
scroll to position [559, 0]
